Goal: Use online tool/utility: Utilize a website feature to perform a specific function

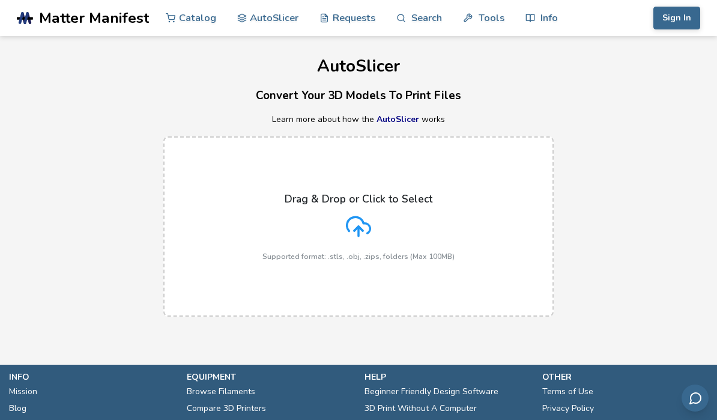
click at [345, 220] on div "Drag & Drop or Click to Select Supported format: .stls, .obj, .zips, folders (M…" at bounding box center [359, 227] width 192 height 68
click at [0, 0] on input "Drag & Drop or Click to Select Supported format: .stls, .obj, .zips, folders (M…" at bounding box center [0, 0] width 0 height 0
click at [470, 213] on label "Drag & Drop or Click to Select Supported format: .stls, .obj, .zips, folders (M…" at bounding box center [358, 226] width 391 height 180
click at [0, 0] on input "Drag & Drop or Click to Select Supported format: .stls, .obj, .zips, folders (M…" at bounding box center [0, 0] width 0 height 0
click at [364, 233] on icon at bounding box center [358, 226] width 25 height 25
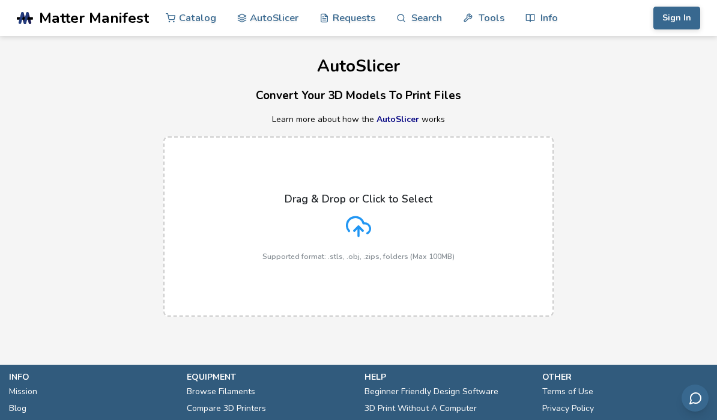
click at [0, 0] on input "Drag & Drop or Click to Select Supported format: .stls, .obj, .zips, folders (M…" at bounding box center [0, 0] width 0 height 0
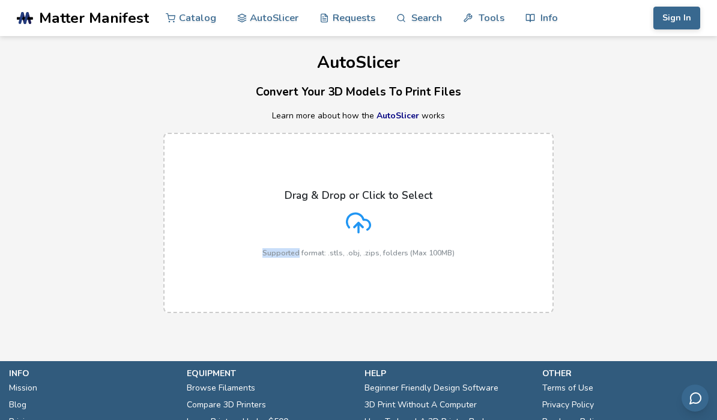
scroll to position [7, 0]
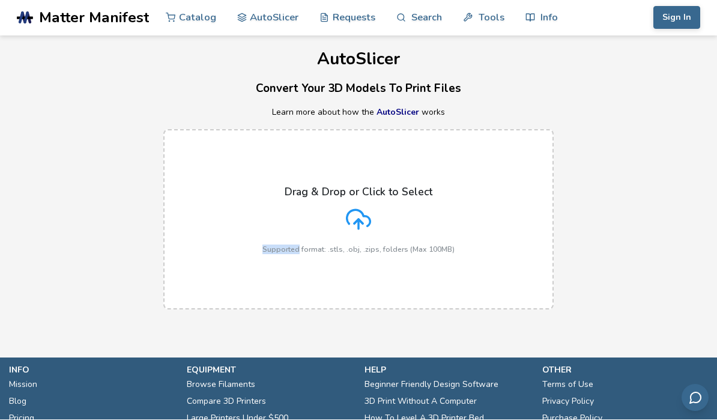
click at [213, 297] on label "Drag & Drop or Click to Select Supported format: .stls, .obj, .zips, folders (M…" at bounding box center [358, 220] width 391 height 180
click at [0, 0] on input "Drag & Drop or Click to Select Supported format: .stls, .obj, .zips, folders (M…" at bounding box center [0, 0] width 0 height 0
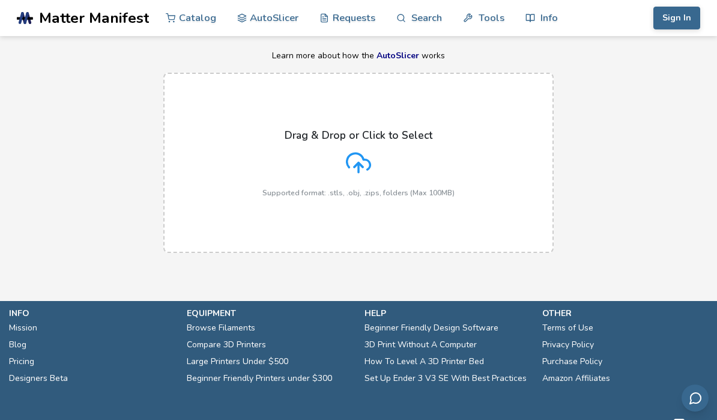
scroll to position [63, 0]
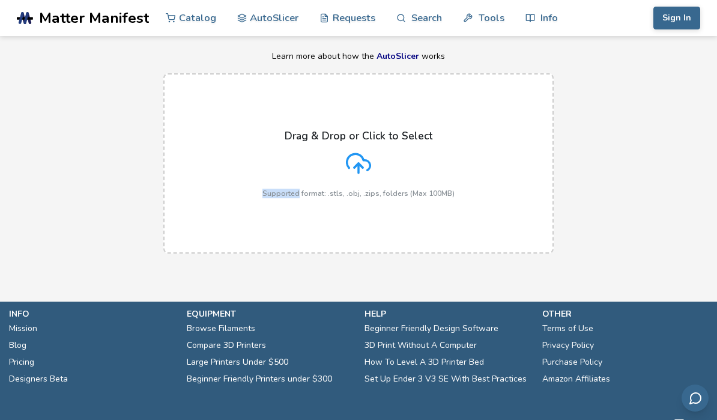
click at [258, 124] on label "Drag & Drop or Click to Select Supported format: .stls, .obj, .zips, folders (M…" at bounding box center [358, 163] width 391 height 180
click at [0, 0] on input "Drag & Drop or Click to Select Supported format: .stls, .obj, .zips, folders (M…" at bounding box center [0, 0] width 0 height 0
click at [590, 160] on div "Drag & Drop or Click to Select Supported format: .stls, .obj, .zips, folders (M…" at bounding box center [358, 163] width 717 height 204
click at [357, 167] on icon at bounding box center [358, 163] width 25 height 25
click at [0, 0] on input "Drag & Drop or Click to Select Supported format: .stls, .obj, .zips, folders (M…" at bounding box center [0, 0] width 0 height 0
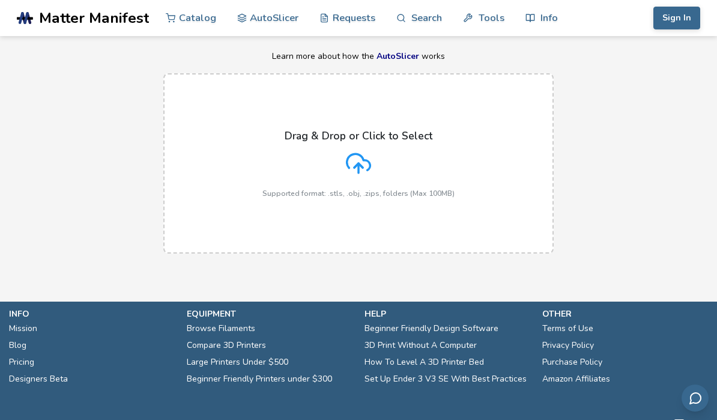
scroll to position [55, 0]
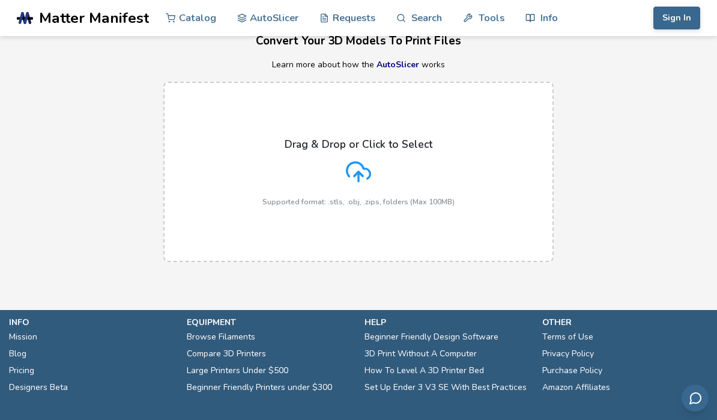
click at [361, 172] on polyline at bounding box center [358, 174] width 8 height 4
click at [0, 0] on input "Drag & Drop or Click to Select Supported format: .stls, .obj, .zips, folders (M…" at bounding box center [0, 0] width 0 height 0
